Goal: Task Accomplishment & Management: Complete application form

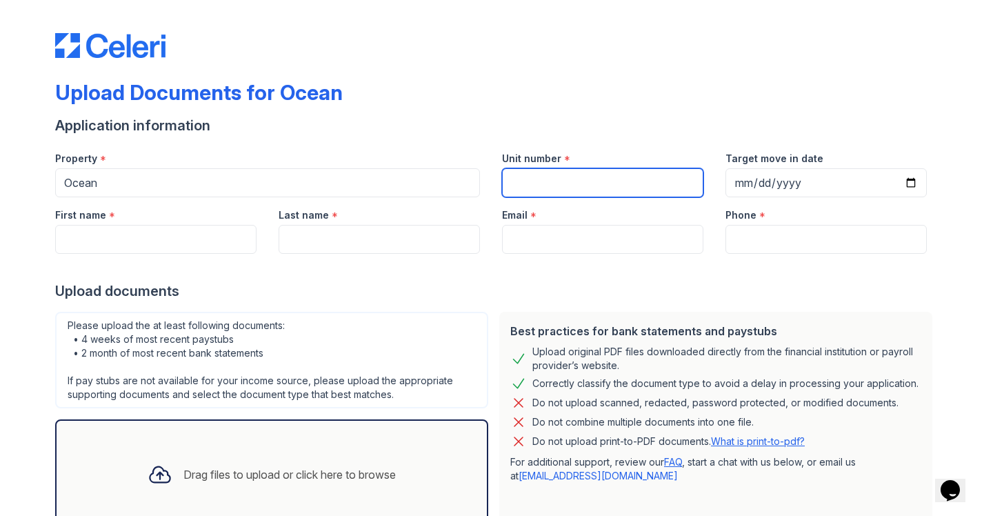
click at [525, 185] on input "Unit number" at bounding box center [602, 182] width 201 height 29
type input "2408"
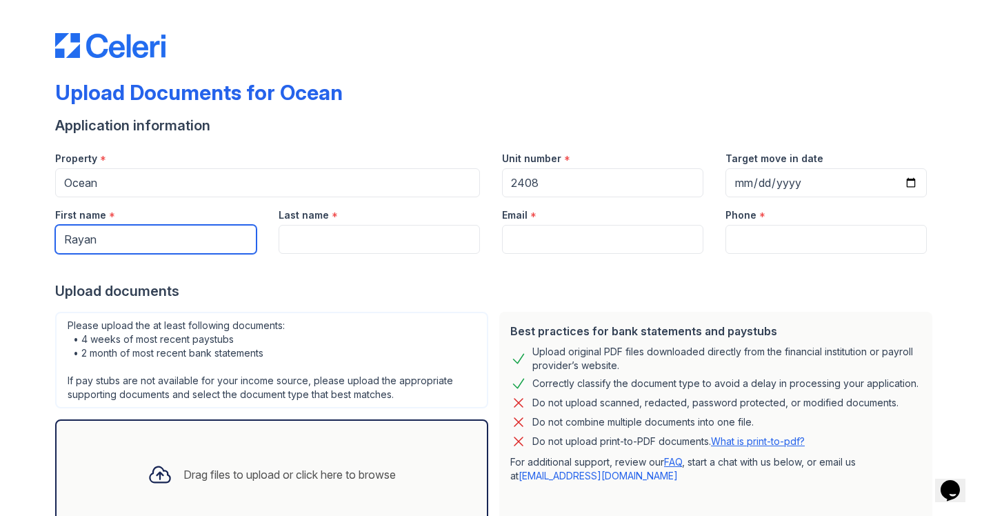
type input "Rayan"
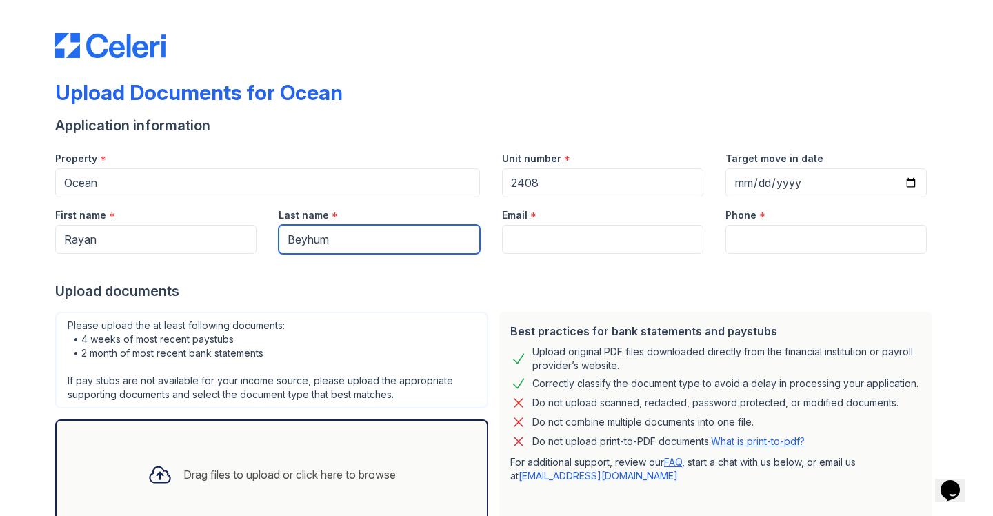
type input "Beyhum"
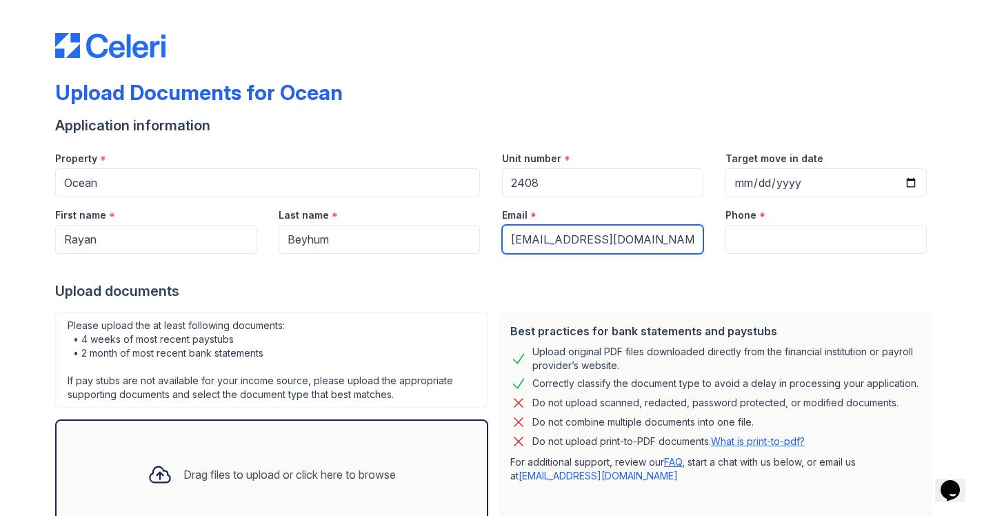
type input "[EMAIL_ADDRESS][DOMAIN_NAME]"
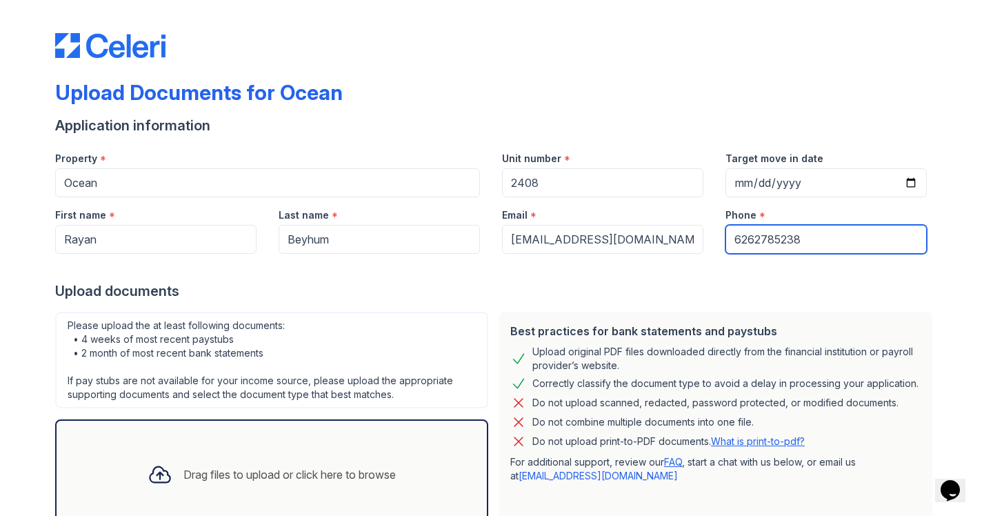
type input "6262785238"
click at [449, 313] on div "Please upload the at least following documents: • 4 weeks of most recent paystu…" at bounding box center [271, 360] width 433 height 97
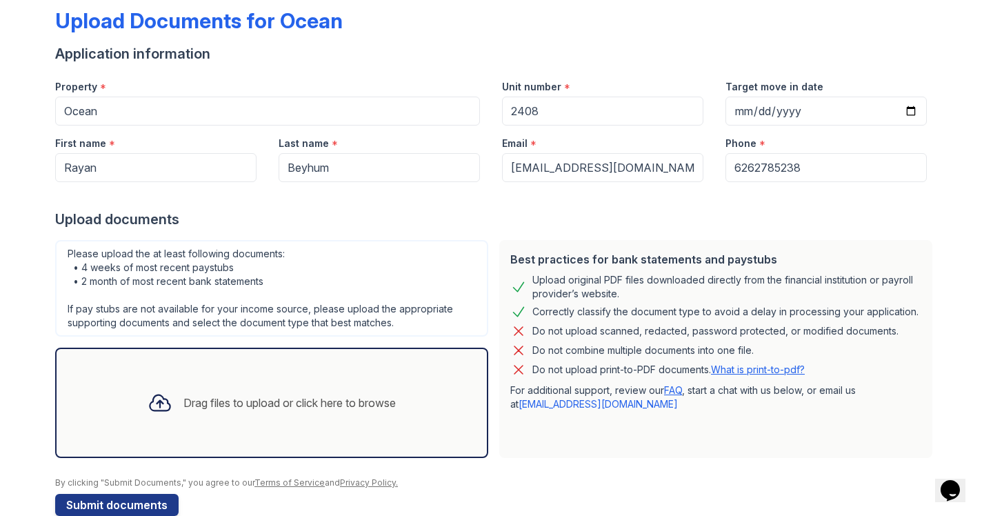
scroll to position [97, 0]
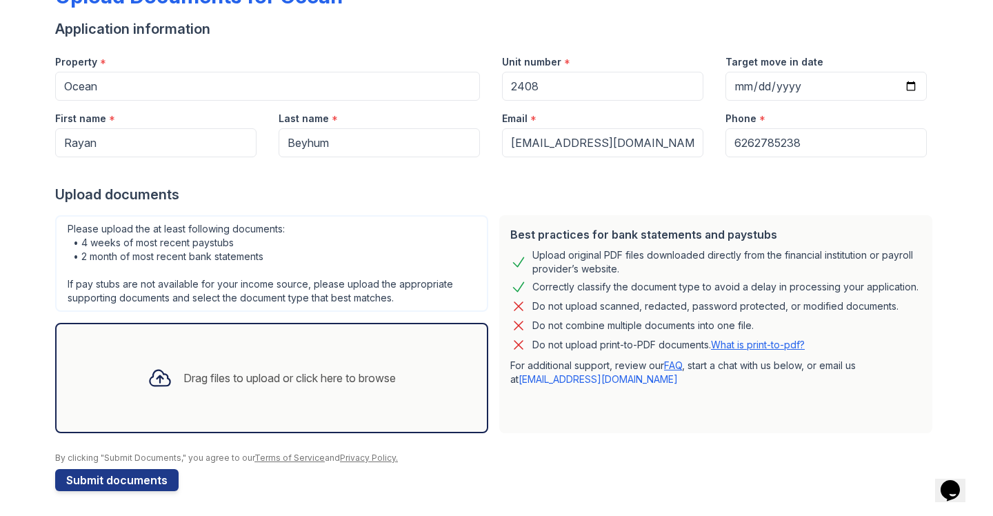
click at [228, 374] on div "Drag files to upload or click here to browse" at bounding box center [289, 378] width 212 height 17
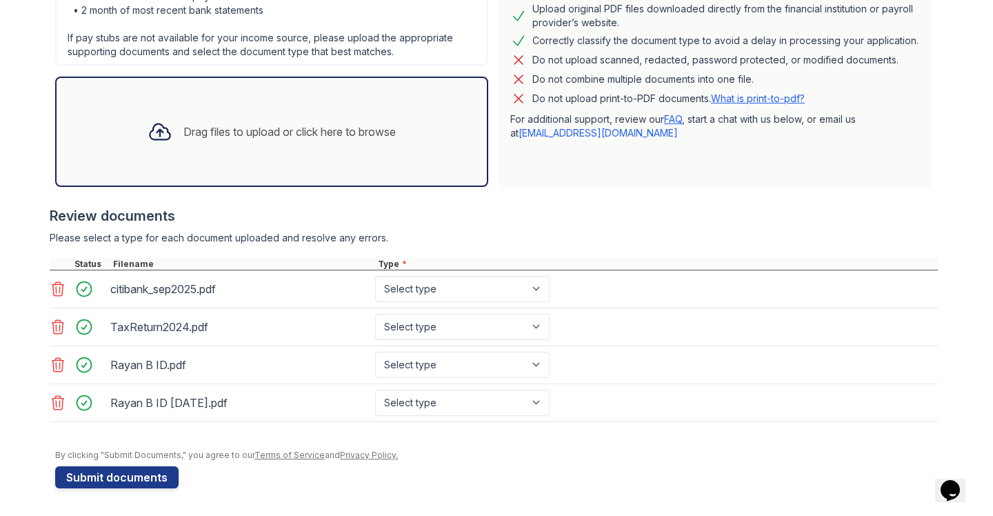
scroll to position [343, 0]
select select "bank_statement"
select select "tax_documents"
select select "other"
click at [58, 401] on icon at bounding box center [58, 402] width 17 height 17
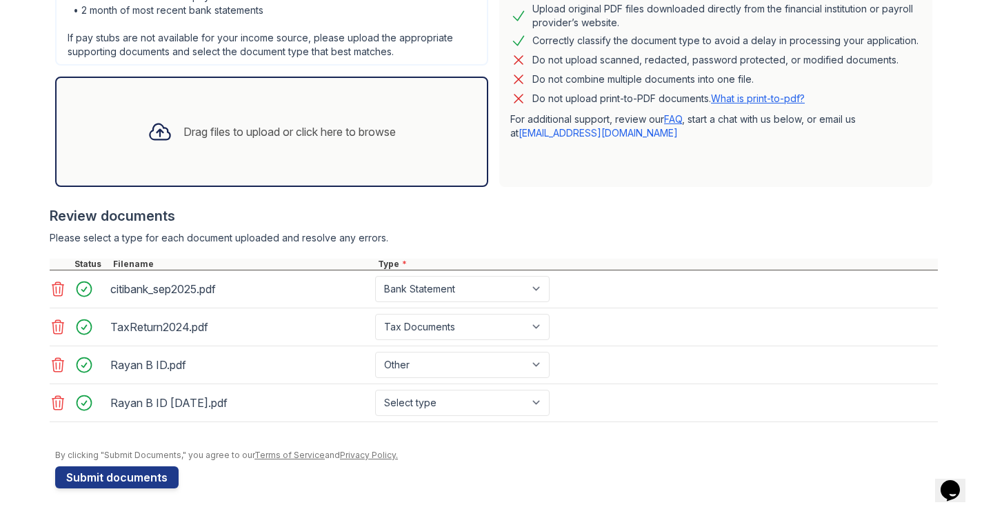
scroll to position [305, 0]
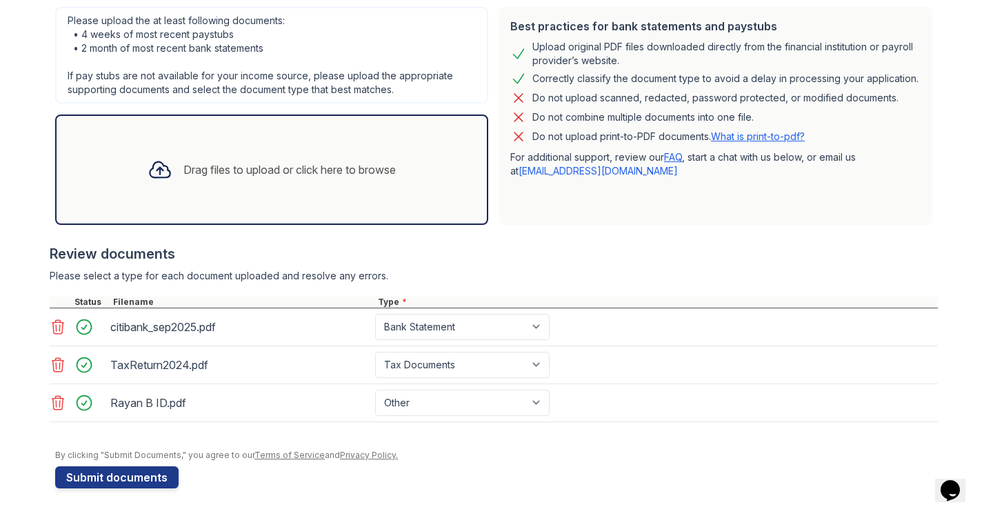
click at [213, 174] on div "Drag files to upload or click here to browse" at bounding box center [289, 169] width 212 height 17
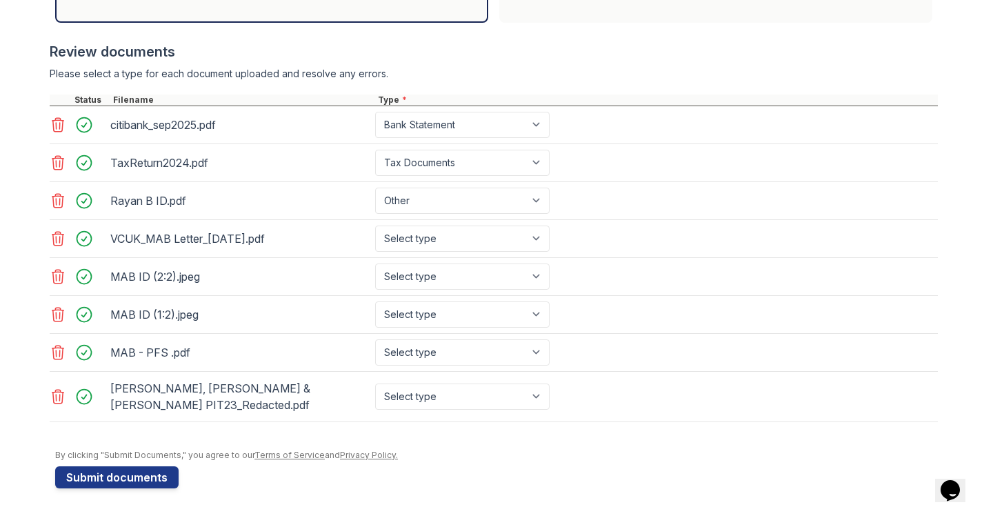
scroll to position [507, 0]
select select "benefit_award_letter"
select select "other"
click at [401, 297] on div "MAB ID (1:2).jpeg Select type Paystub Bank Statement Offer Letter Tax Documents…" at bounding box center [494, 315] width 888 height 38
select select "other"
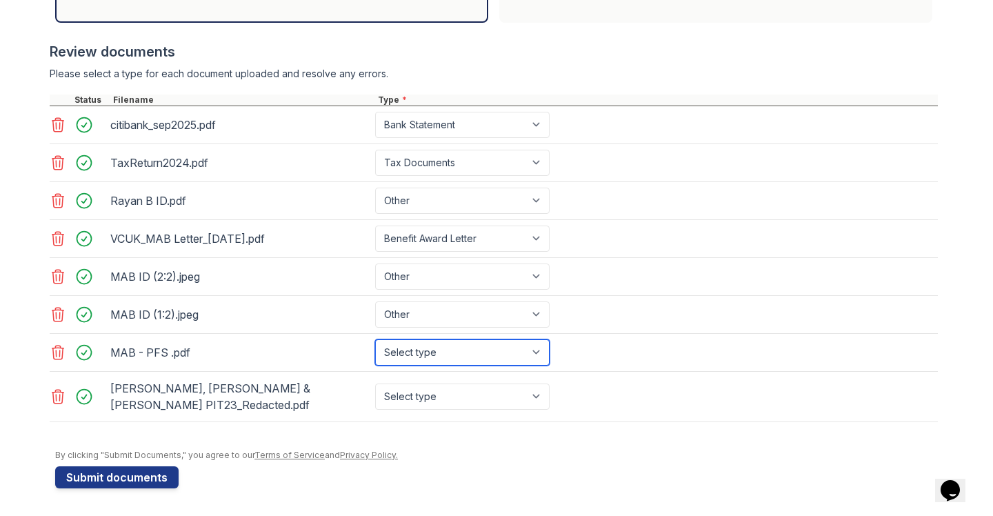
select select "investment_account_statement"
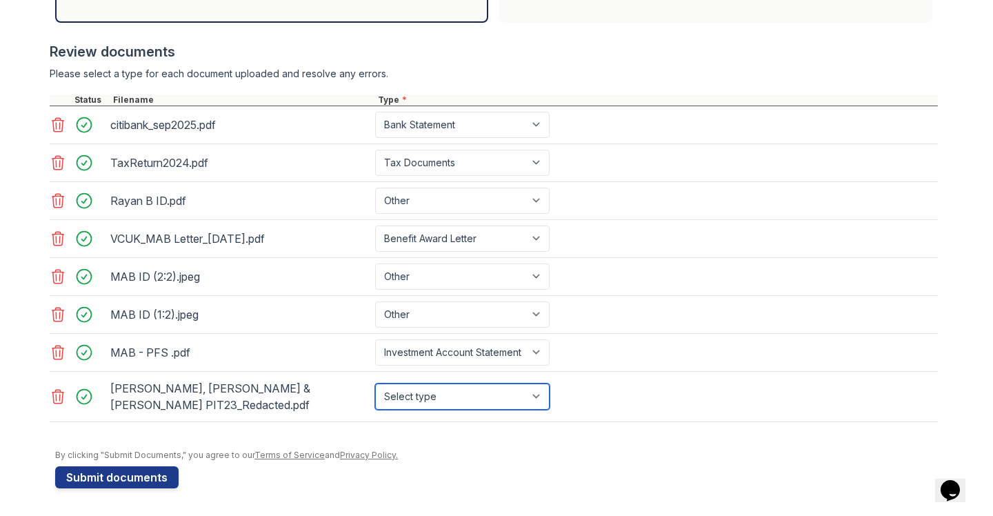
select select "tax_documents"
click at [300, 442] on div at bounding box center [496, 443] width 882 height 14
drag, startPoint x: 129, startPoint y: 477, endPoint x: 112, endPoint y: 292, distance: 185.6
click at [112, 292] on form "Application information Property * Ocean Unit number * 2408 Target move in date…" at bounding box center [496, 48] width 882 height 879
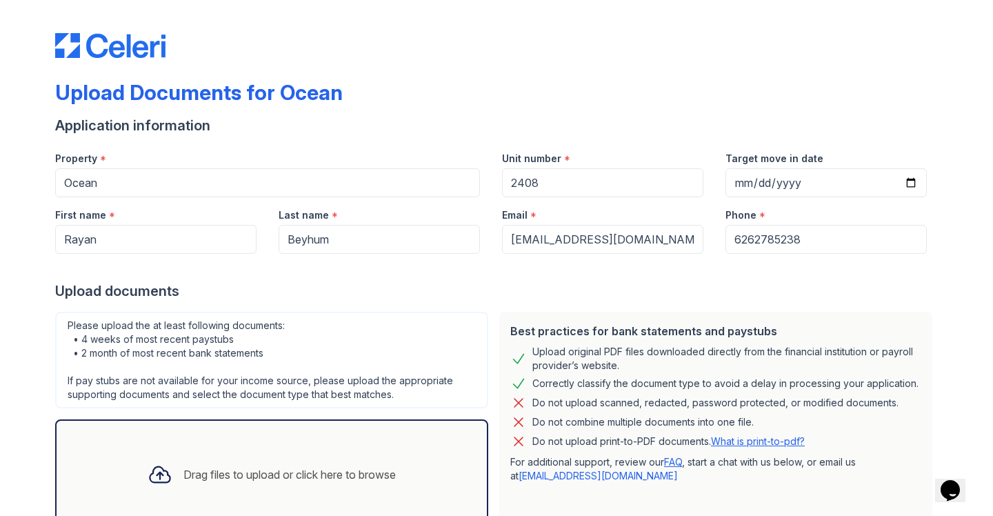
scroll to position [0, 0]
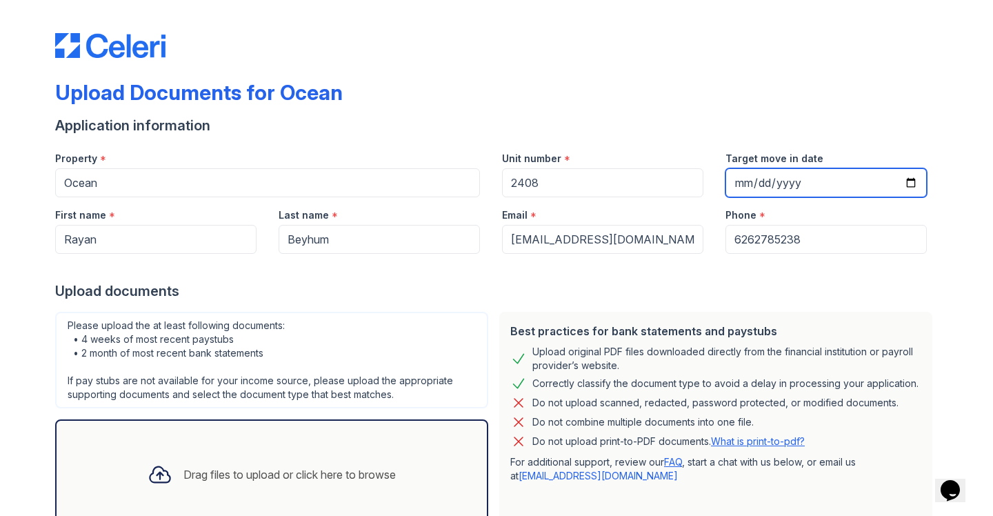
click at [761, 189] on input "Target move in date" at bounding box center [825, 182] width 201 height 29
type input "[DATE]"
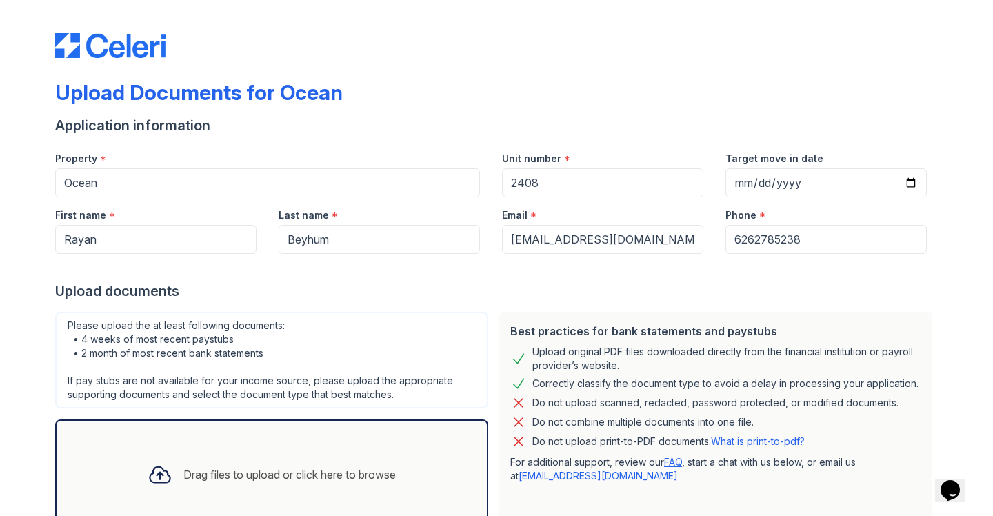
click at [620, 262] on div at bounding box center [496, 268] width 882 height 28
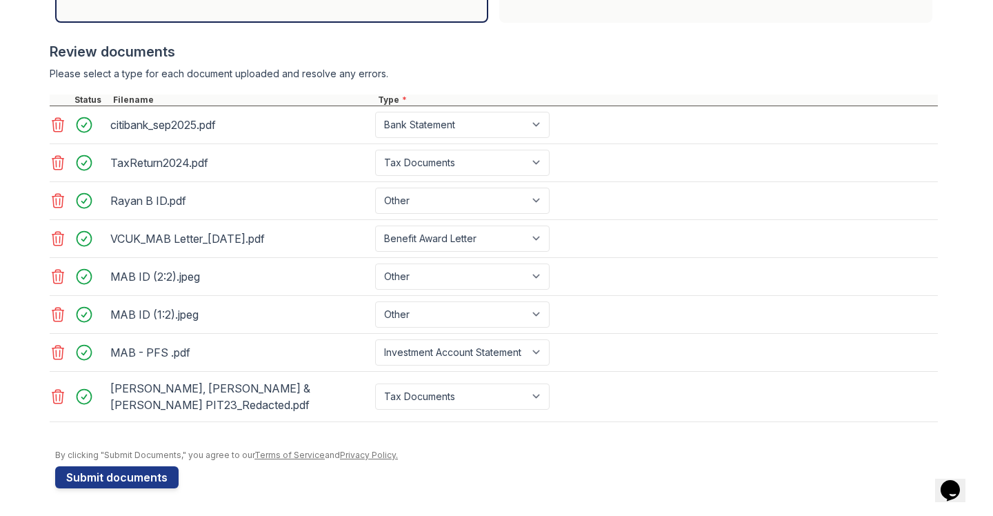
scroll to position [507, 0]
click at [123, 474] on button "Submit documents" at bounding box center [116, 477] width 123 height 22
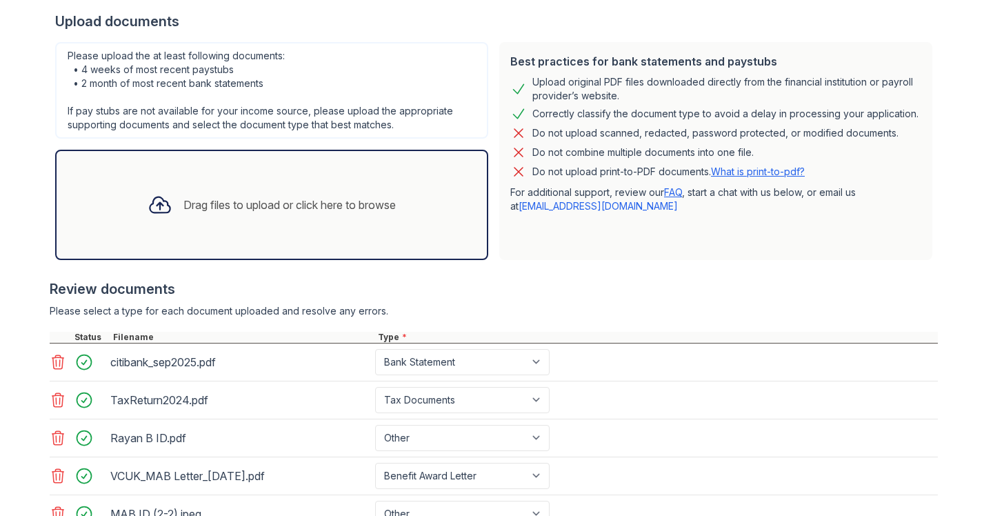
scroll to position [292, 0]
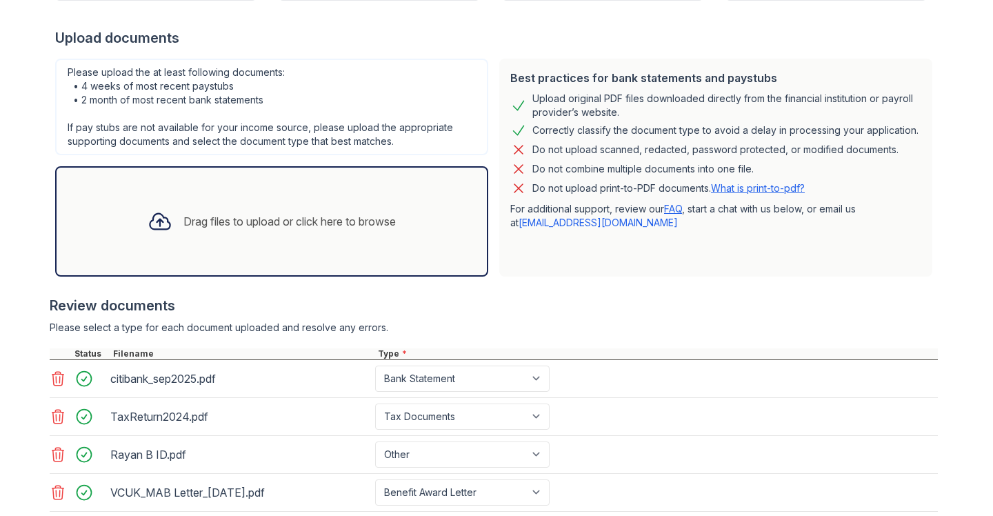
click at [195, 227] on div "Drag files to upload or click here to browse" at bounding box center [289, 221] width 212 height 17
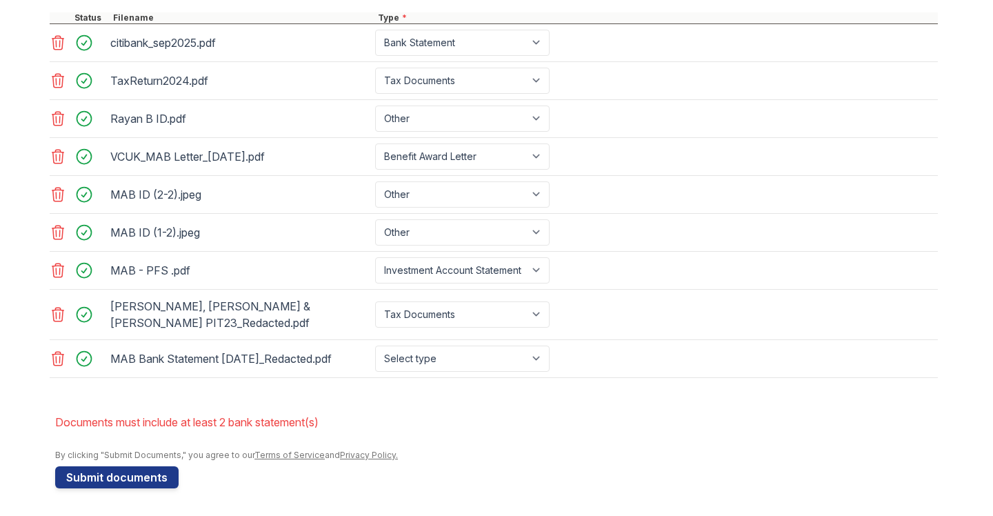
scroll to position [627, 0]
click at [58, 360] on icon at bounding box center [58, 358] width 17 height 17
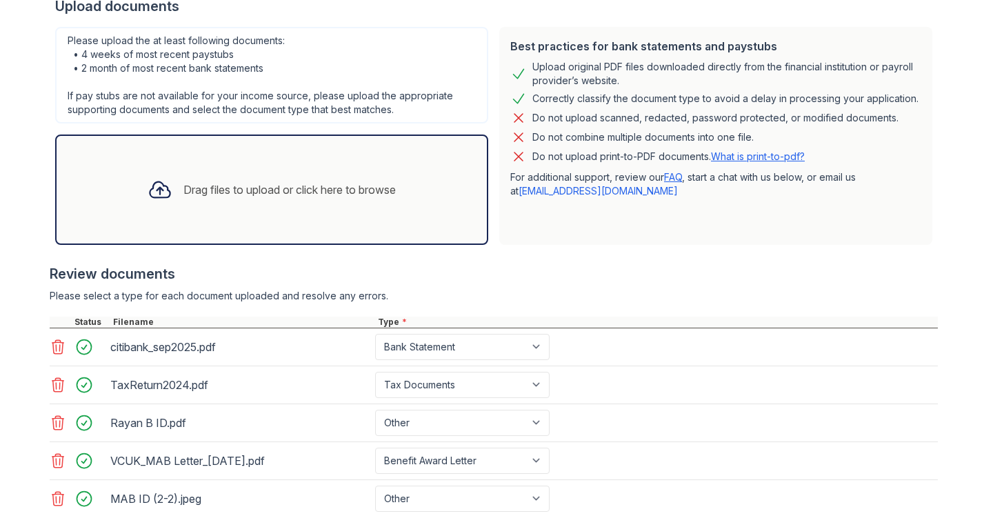
scroll to position [305, 0]
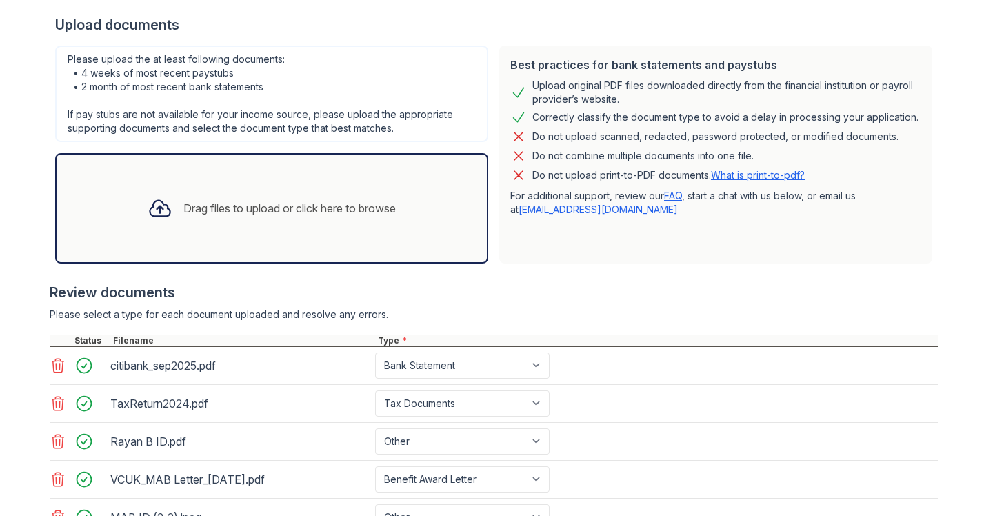
click at [183, 212] on div "Drag files to upload or click here to browse" at bounding box center [289, 208] width 212 height 17
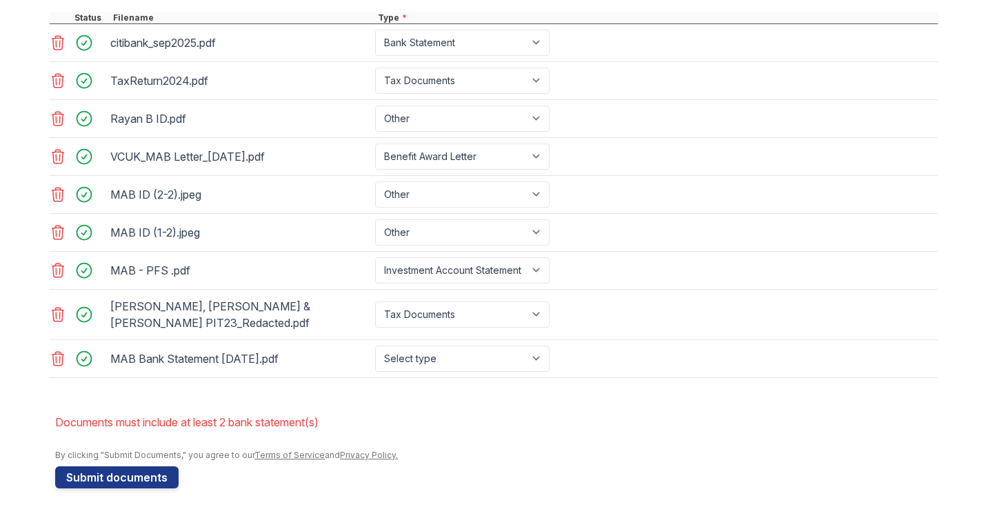
scroll to position [627, 0]
select select "bank_statement"
click at [216, 411] on li "Documents must include at least 2 bank statement(s)" at bounding box center [496, 422] width 882 height 28
click at [124, 478] on button "Submit documents" at bounding box center [116, 477] width 123 height 22
